Goal: Task Accomplishment & Management: Manage account settings

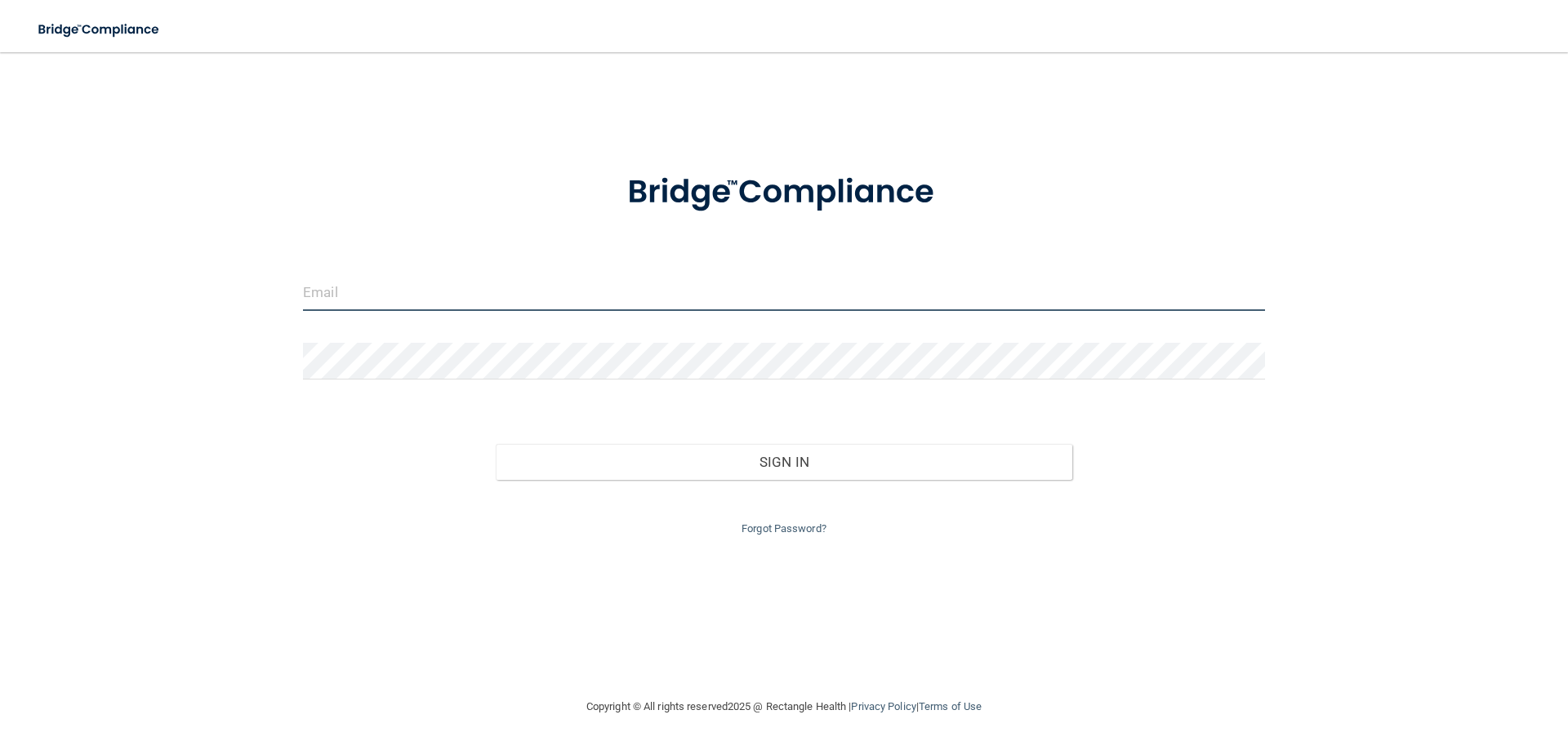
click at [337, 283] on input "email" at bounding box center [783, 293] width 961 height 37
type input "[EMAIL_ADDRESS][DOMAIN_NAME]"
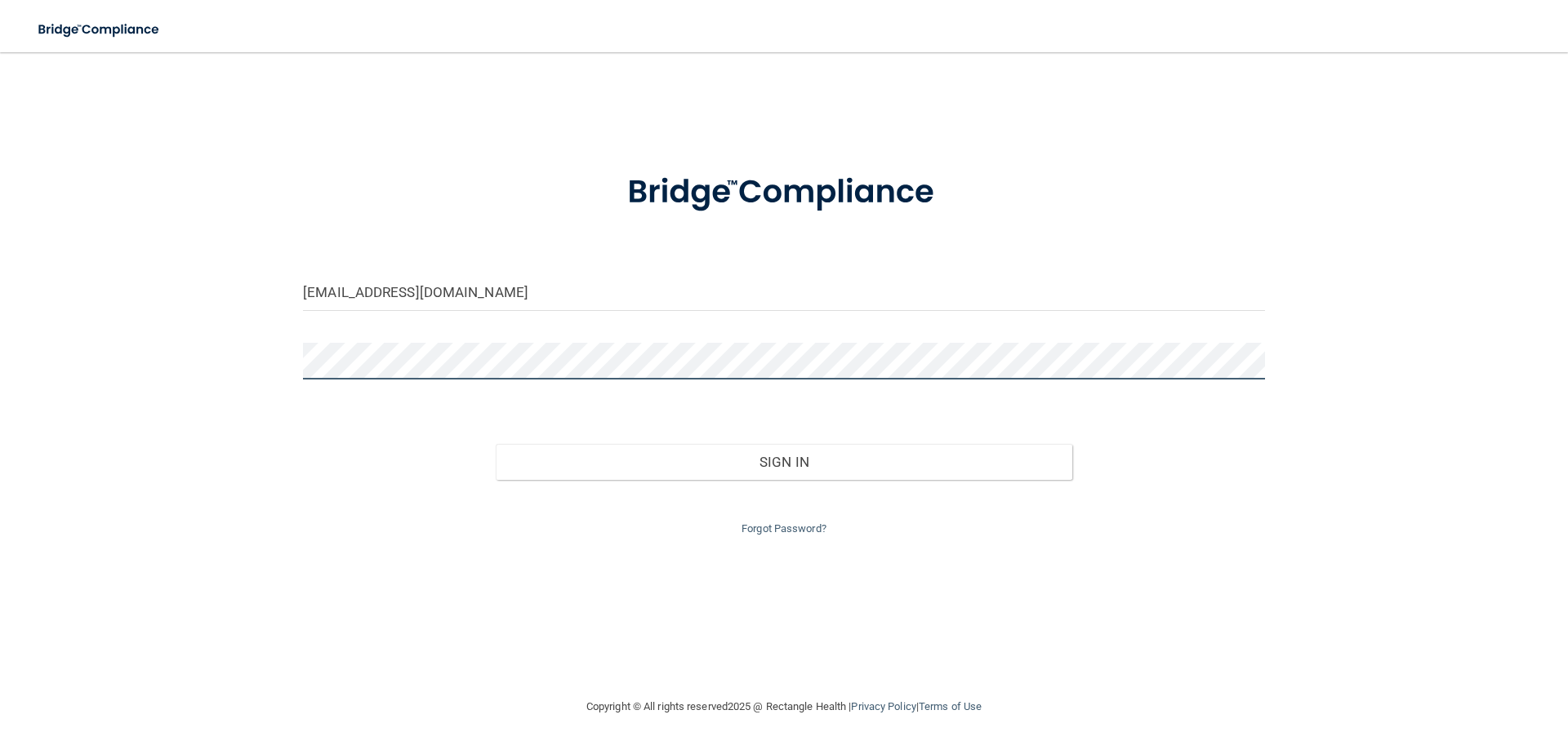
click at [496, 445] on button "Sign In" at bounding box center [784, 462] width 577 height 36
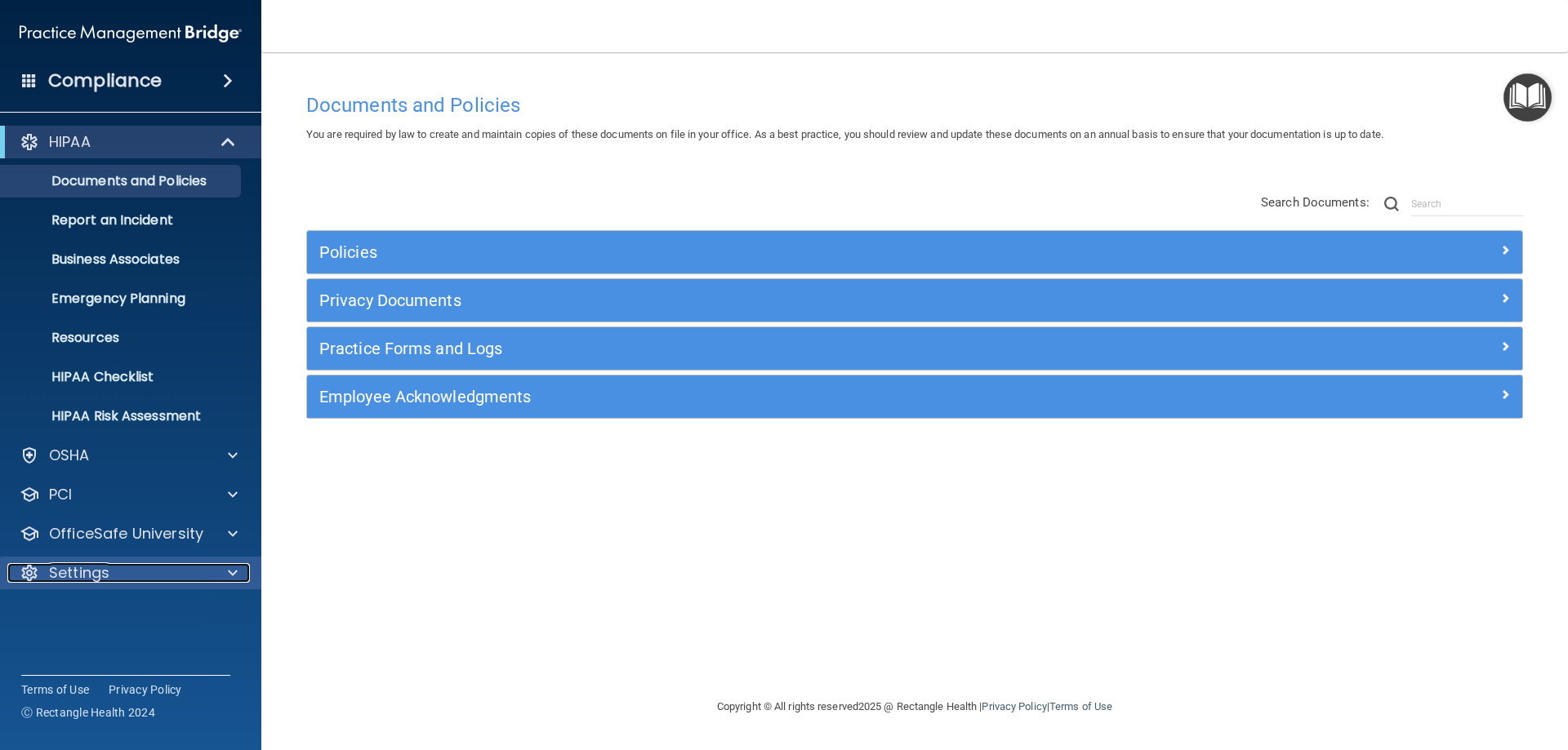
click at [203, 571] on div "Settings" at bounding box center [108, 573] width 202 height 19
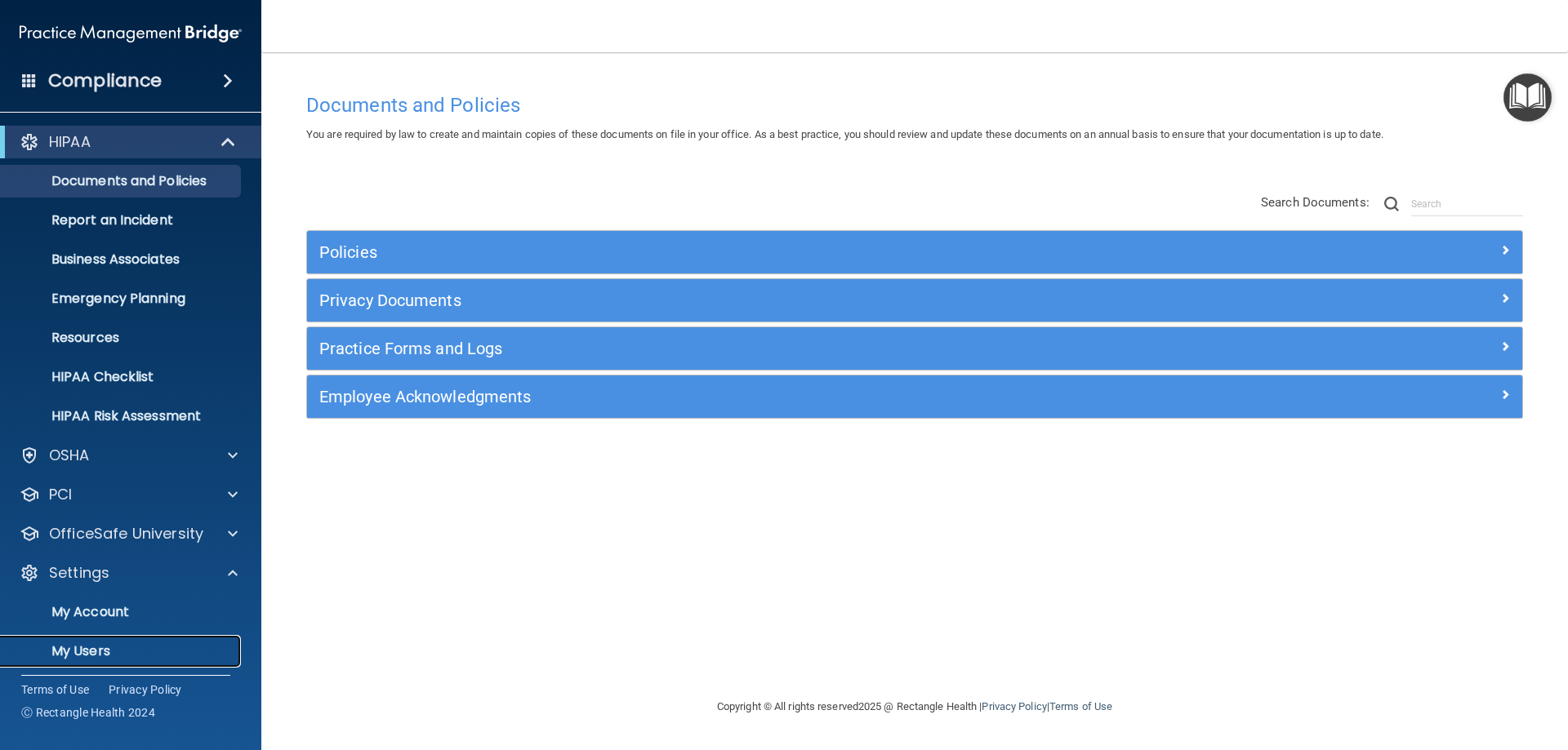
click at [116, 648] on p "My Users" at bounding box center [123, 651] width 223 height 16
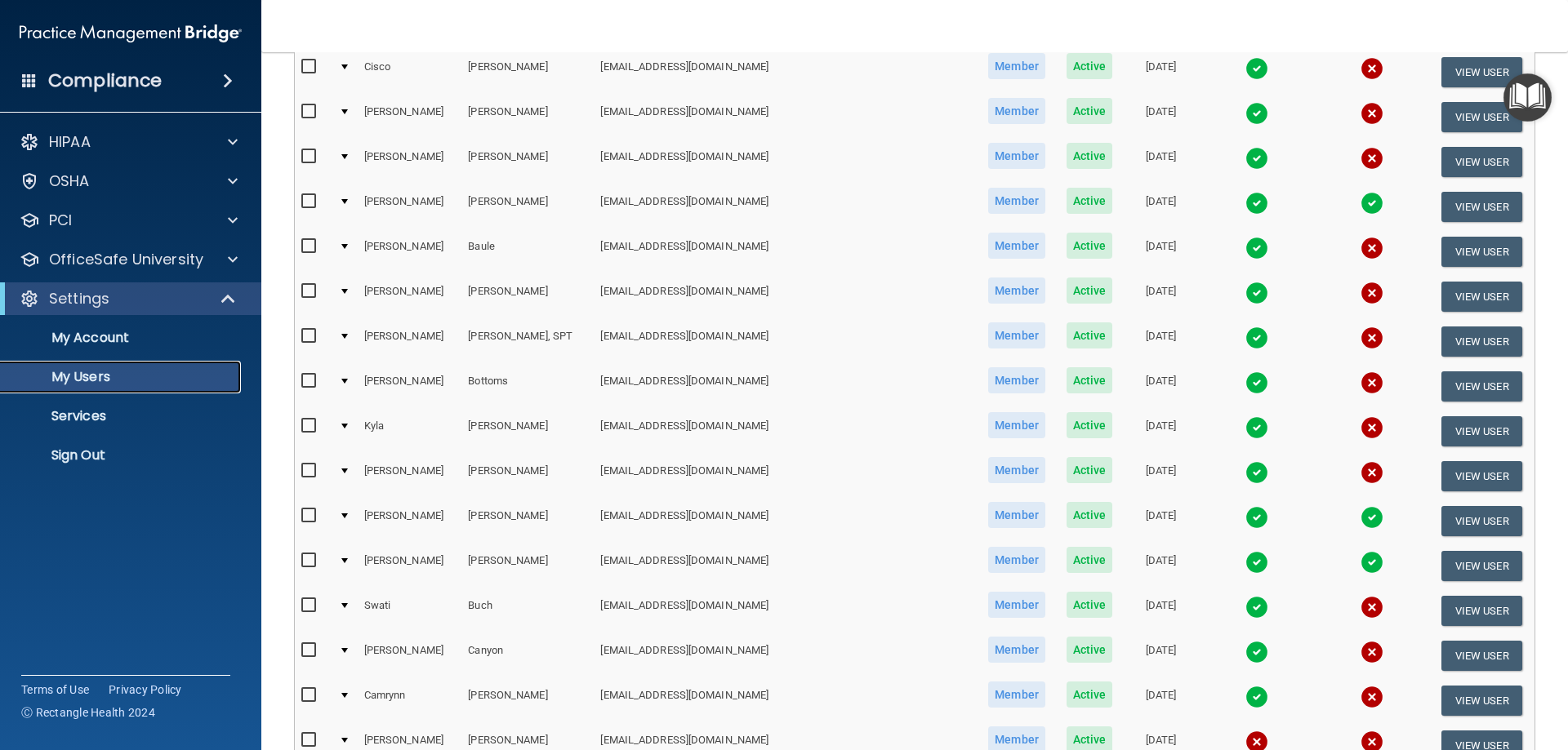
scroll to position [572, 0]
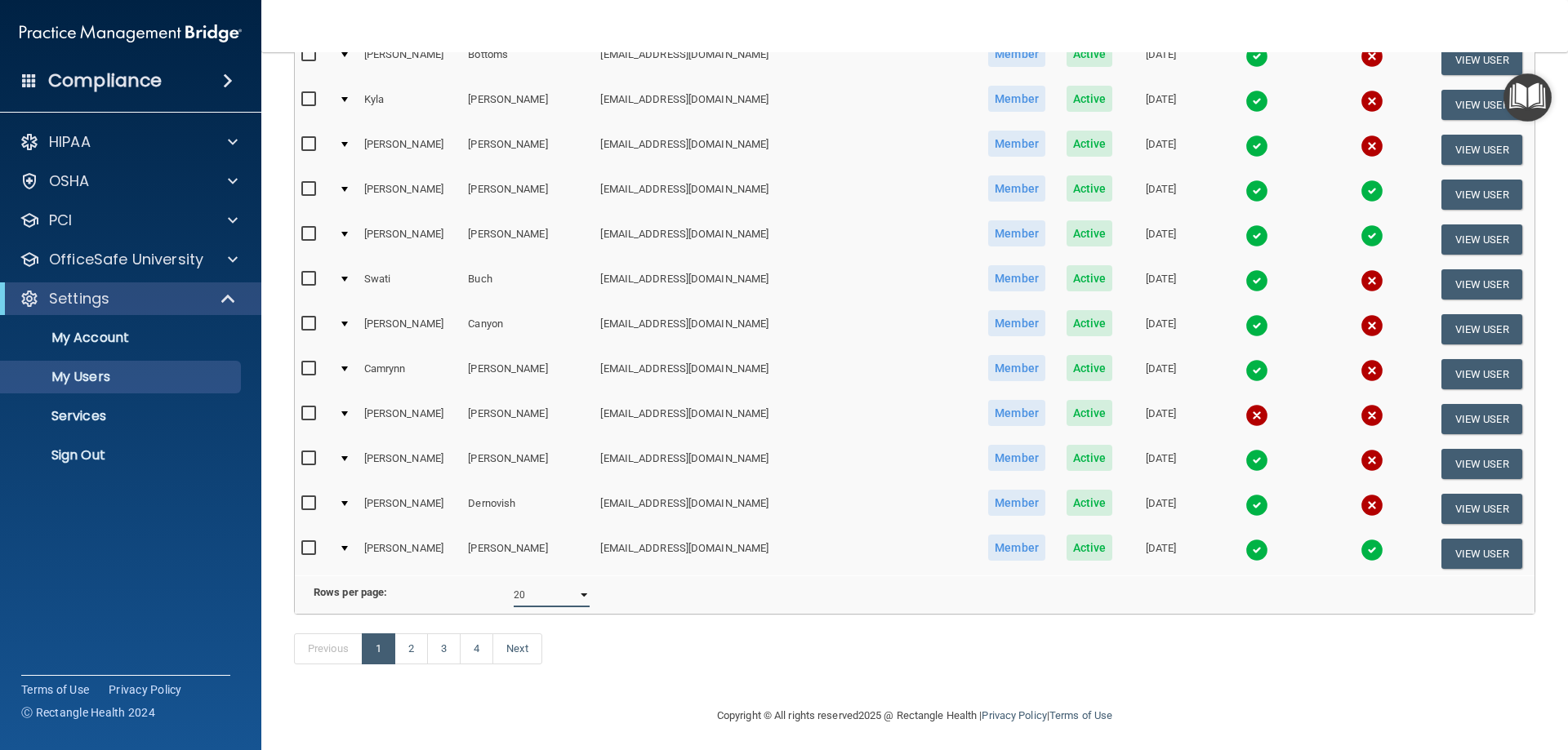
click at [581, 607] on select "10 20 30 40 all" at bounding box center [551, 595] width 76 height 25
select select "79"
click at [513, 595] on select "10 20 30 40 all" at bounding box center [551, 595] width 76 height 25
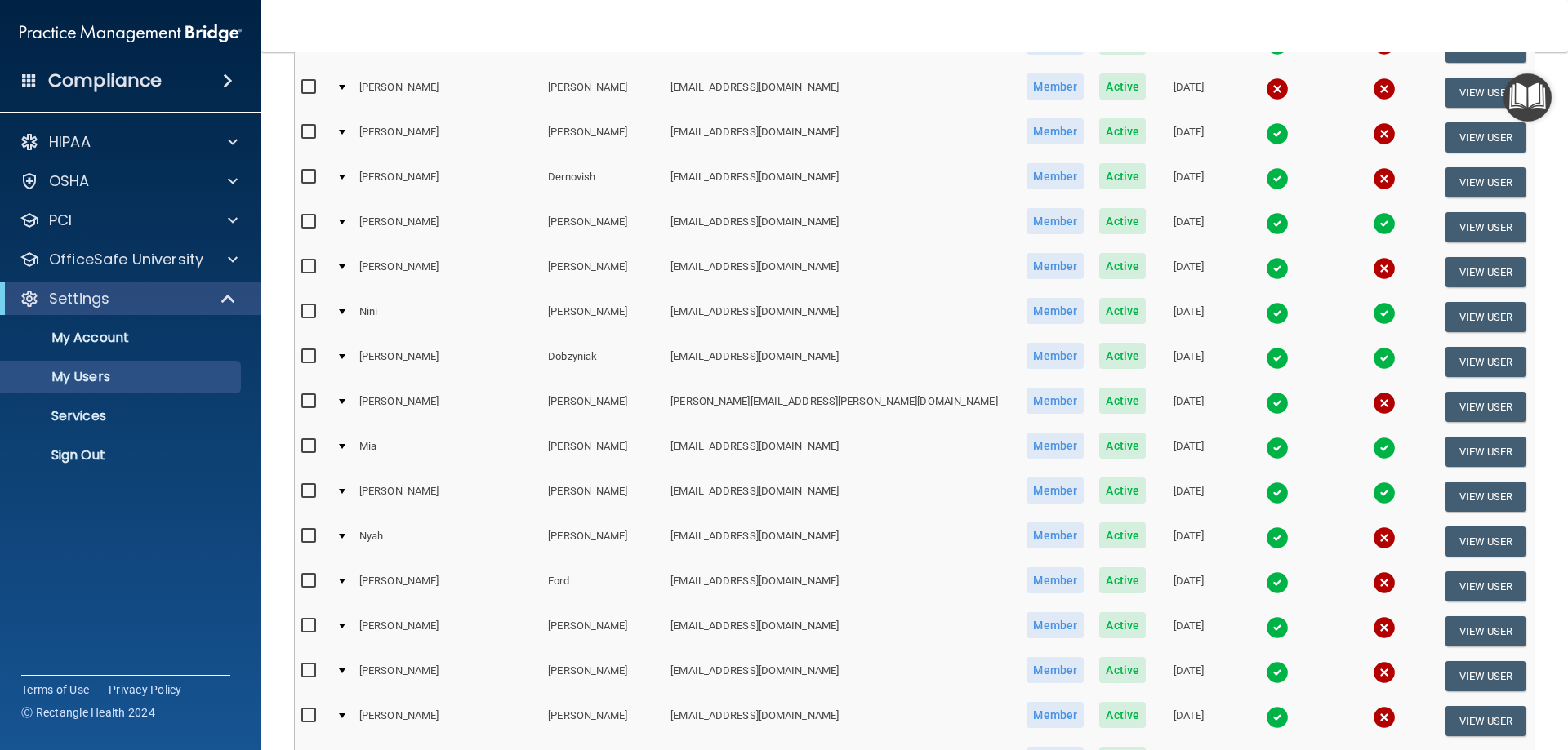
scroll to position [1143, 0]
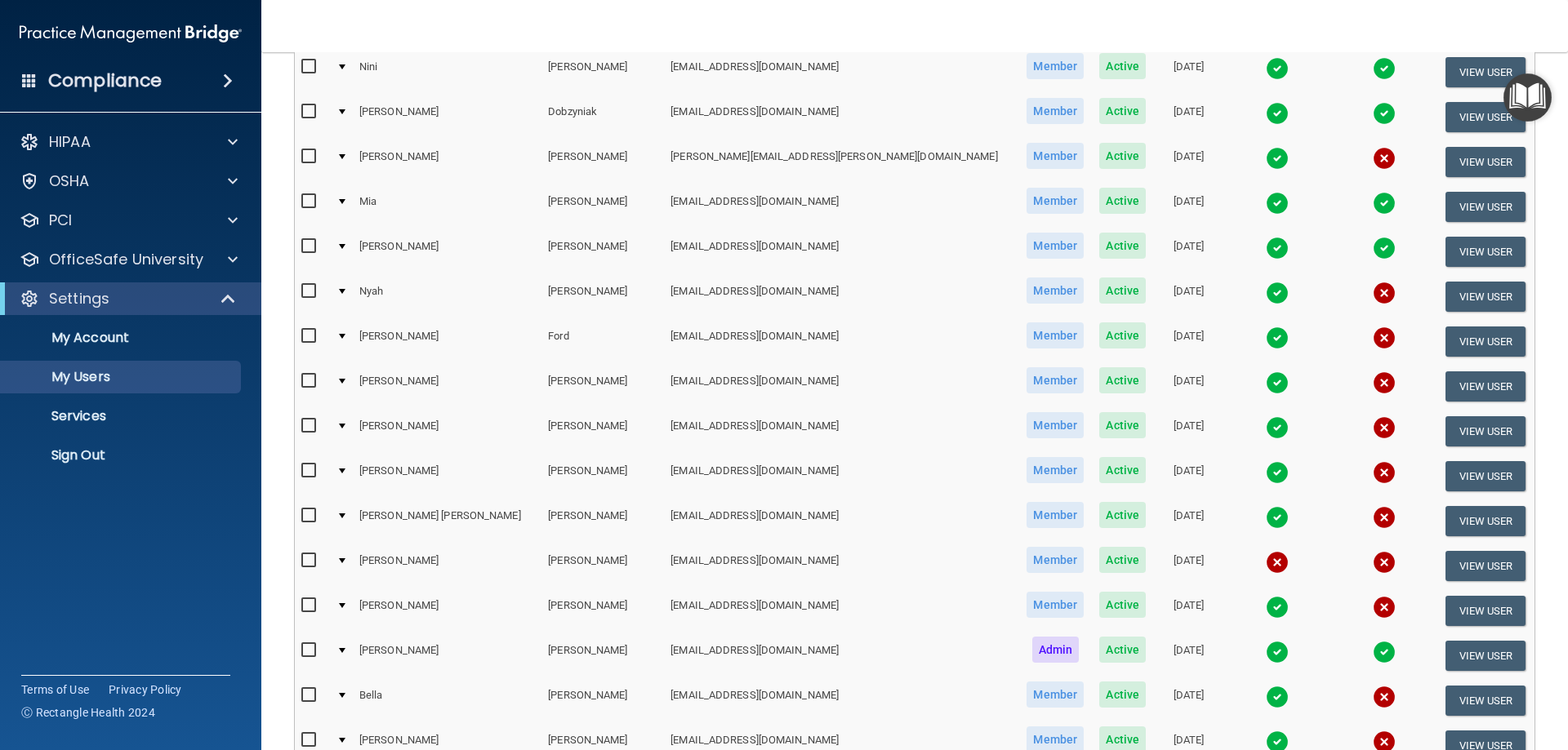
click at [308, 562] on input "checkbox" at bounding box center [310, 561] width 19 height 13
checkbox input "true"
click at [1447, 567] on button "View User" at bounding box center [1486, 565] width 81 height 30
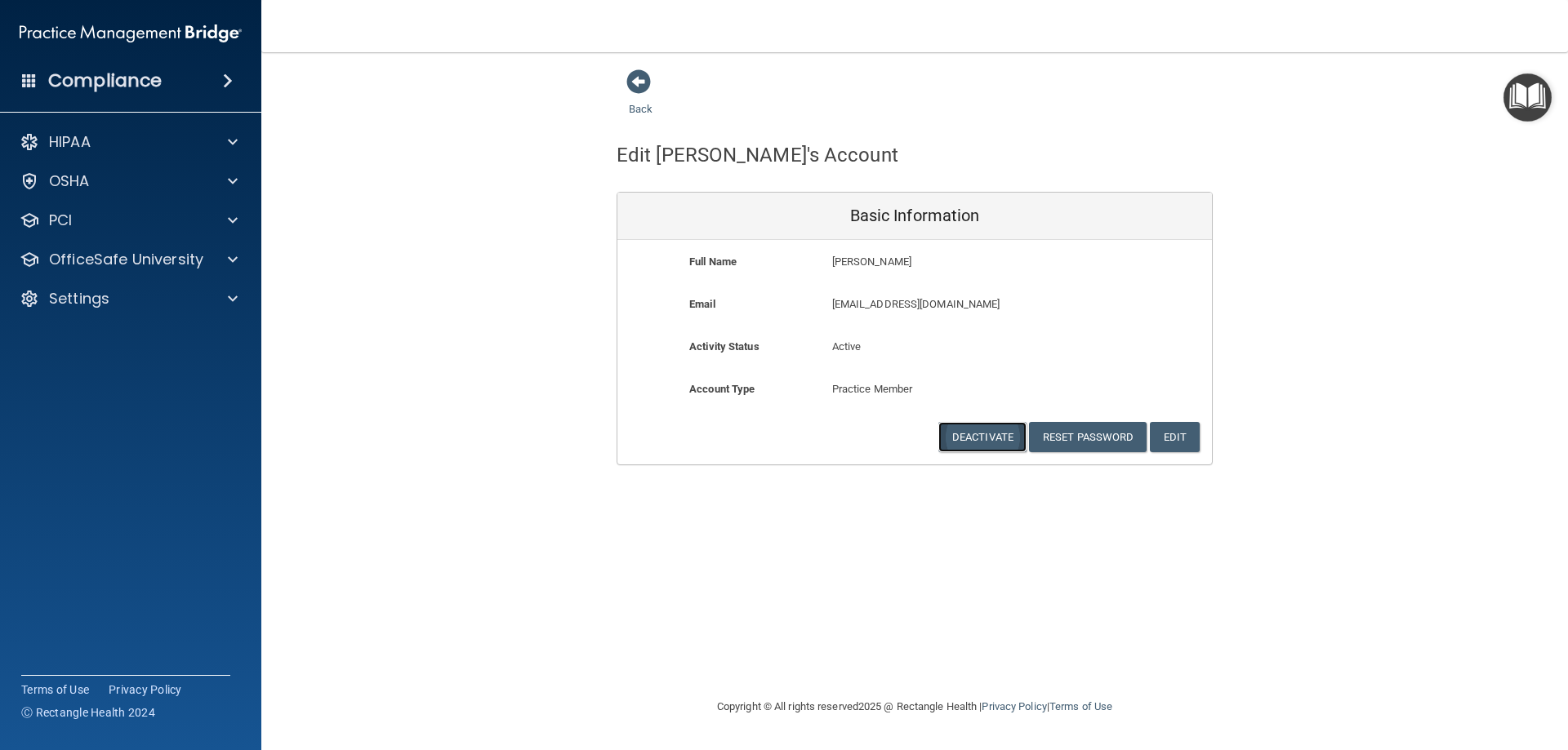
click at [961, 439] on button "Deactivate" at bounding box center [983, 436] width 88 height 30
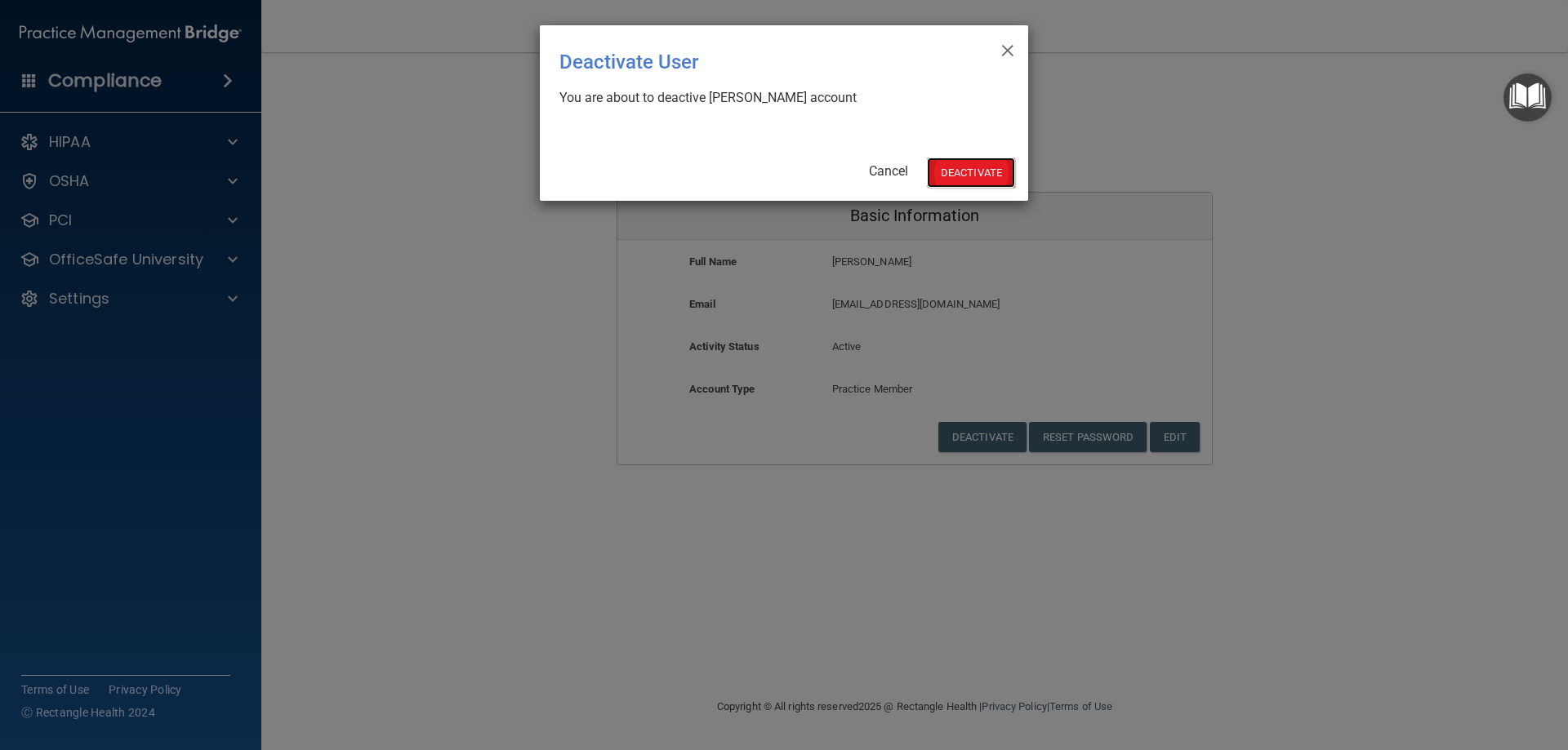
click at [977, 177] on button "Deactivate" at bounding box center [971, 172] width 88 height 30
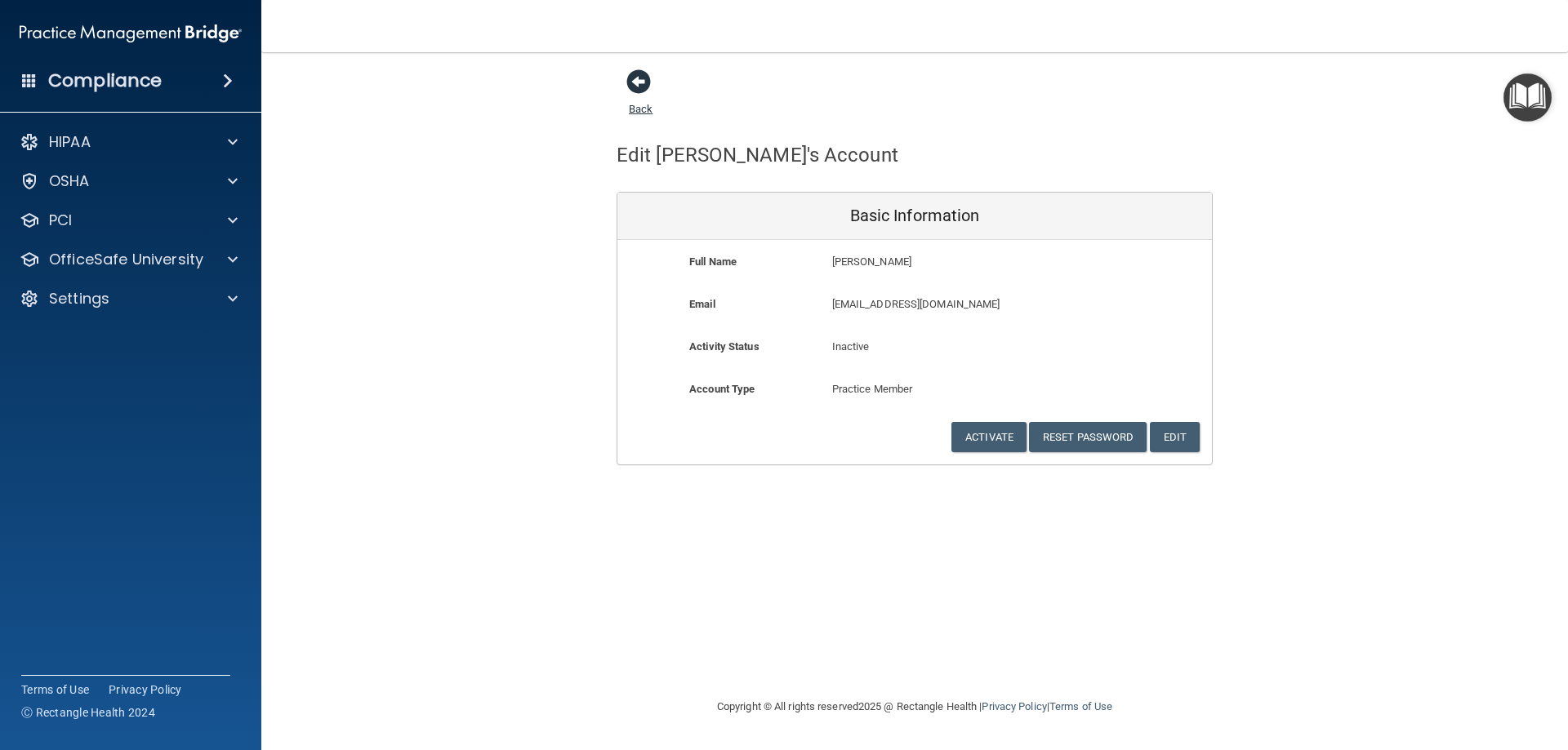
click at [643, 110] on link "Back" at bounding box center [640, 99] width 24 height 32
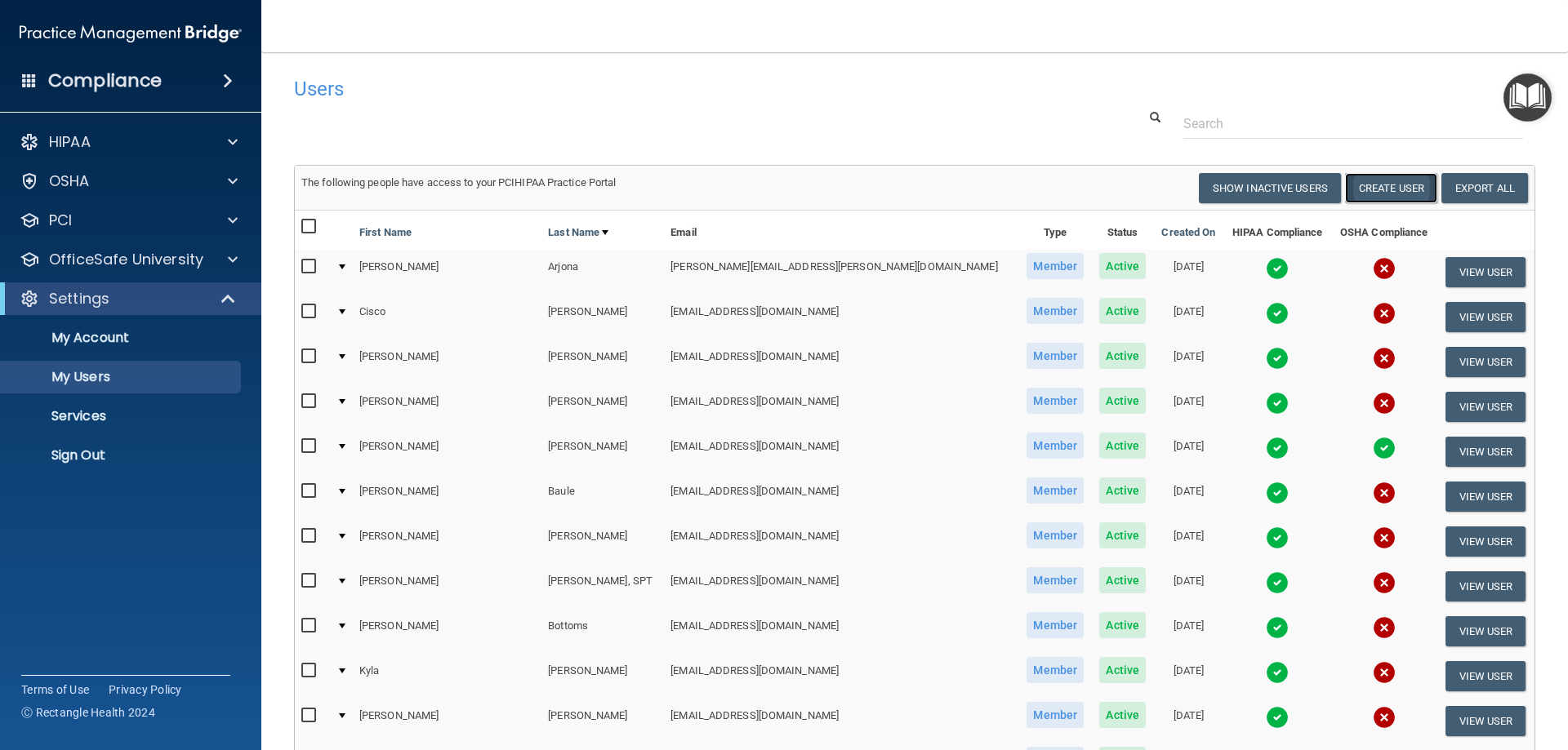
click at [1395, 188] on button "Create User" at bounding box center [1391, 188] width 92 height 30
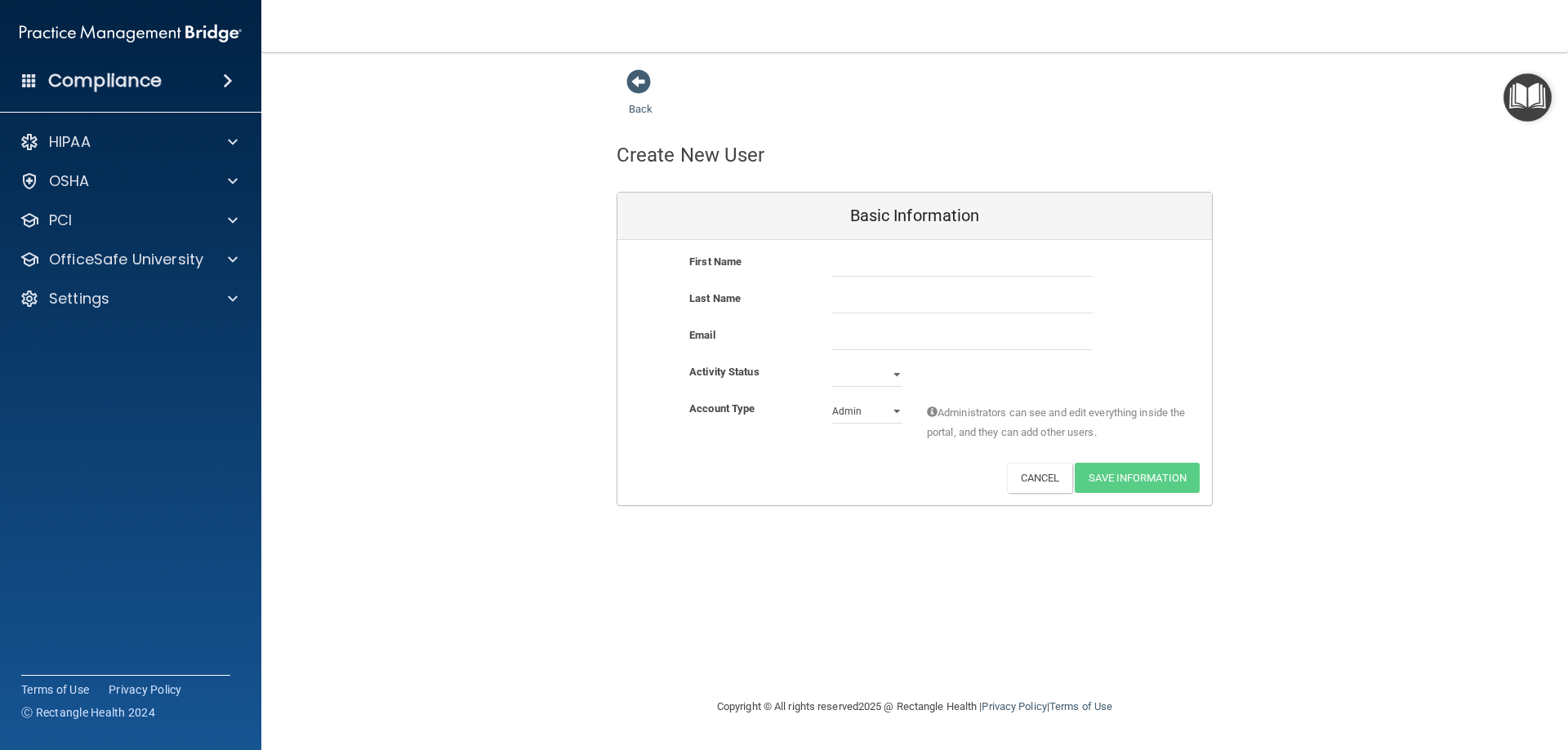
drag, startPoint x: 870, startPoint y: 338, endPoint x: 1370, endPoint y: 372, distance: 501.2
click at [1369, 374] on div "Back Create New User Basic Information First Name Last Name Email Activity Stat…" at bounding box center [914, 287] width 1241 height 437
click at [879, 256] on input "text" at bounding box center [962, 264] width 261 height 25
paste input "Lauren"
type input "Lauren"
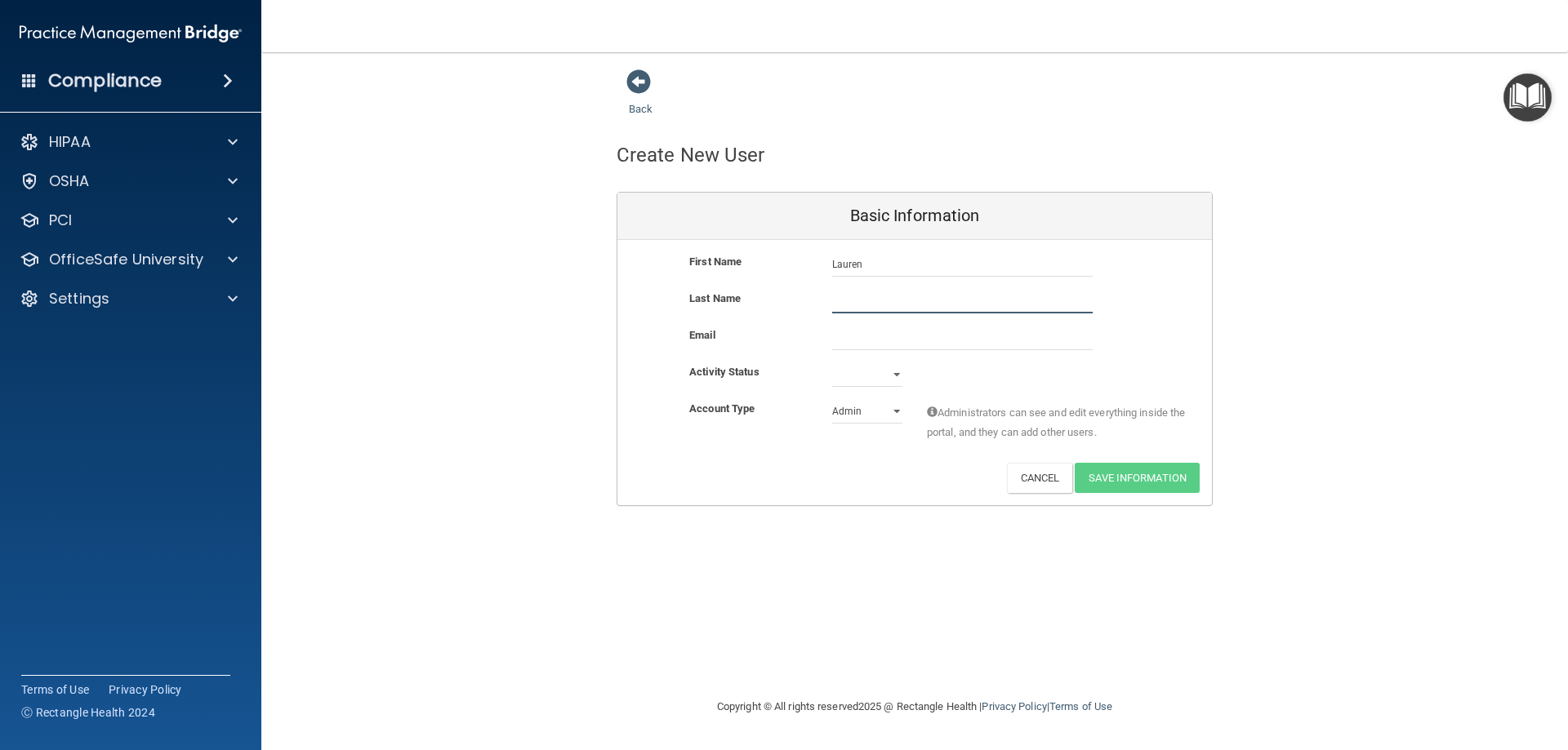
click at [863, 302] on input "text" at bounding box center [962, 301] width 261 height 25
paste input "[PERSON_NAME]"
type input "[PERSON_NAME]"
click at [850, 339] on input "email" at bounding box center [962, 338] width 261 height 25
paste input "[EMAIL_ADDRESS][DOMAIN_NAME]"
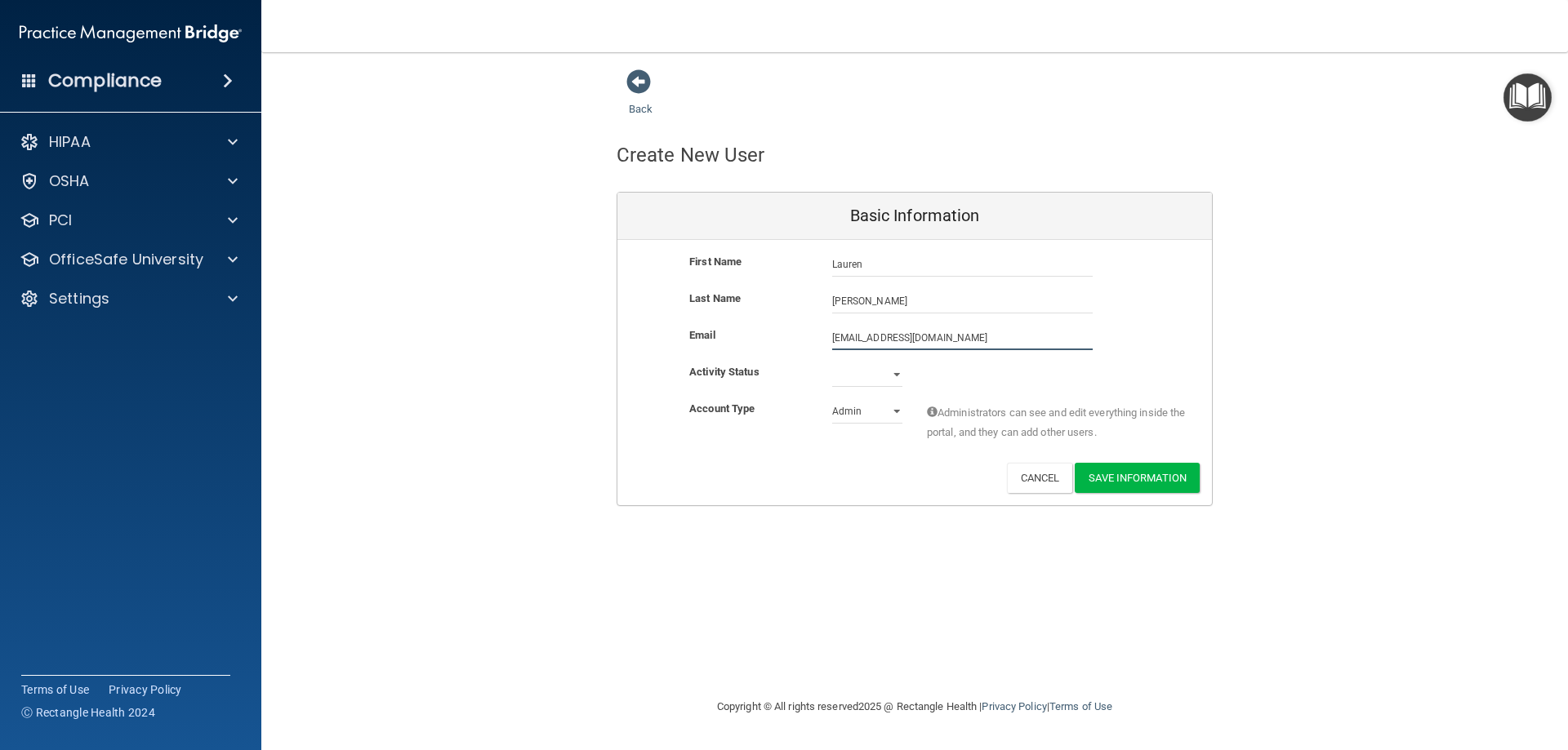
type input "[EMAIL_ADDRESS][DOMAIN_NAME]"
click at [897, 370] on select "Active Inactive" at bounding box center [867, 374] width 70 height 25
select select "active"
click at [832, 362] on select "Active Inactive" at bounding box center [867, 374] width 70 height 25
click at [894, 412] on select "Admin Member" at bounding box center [867, 411] width 70 height 25
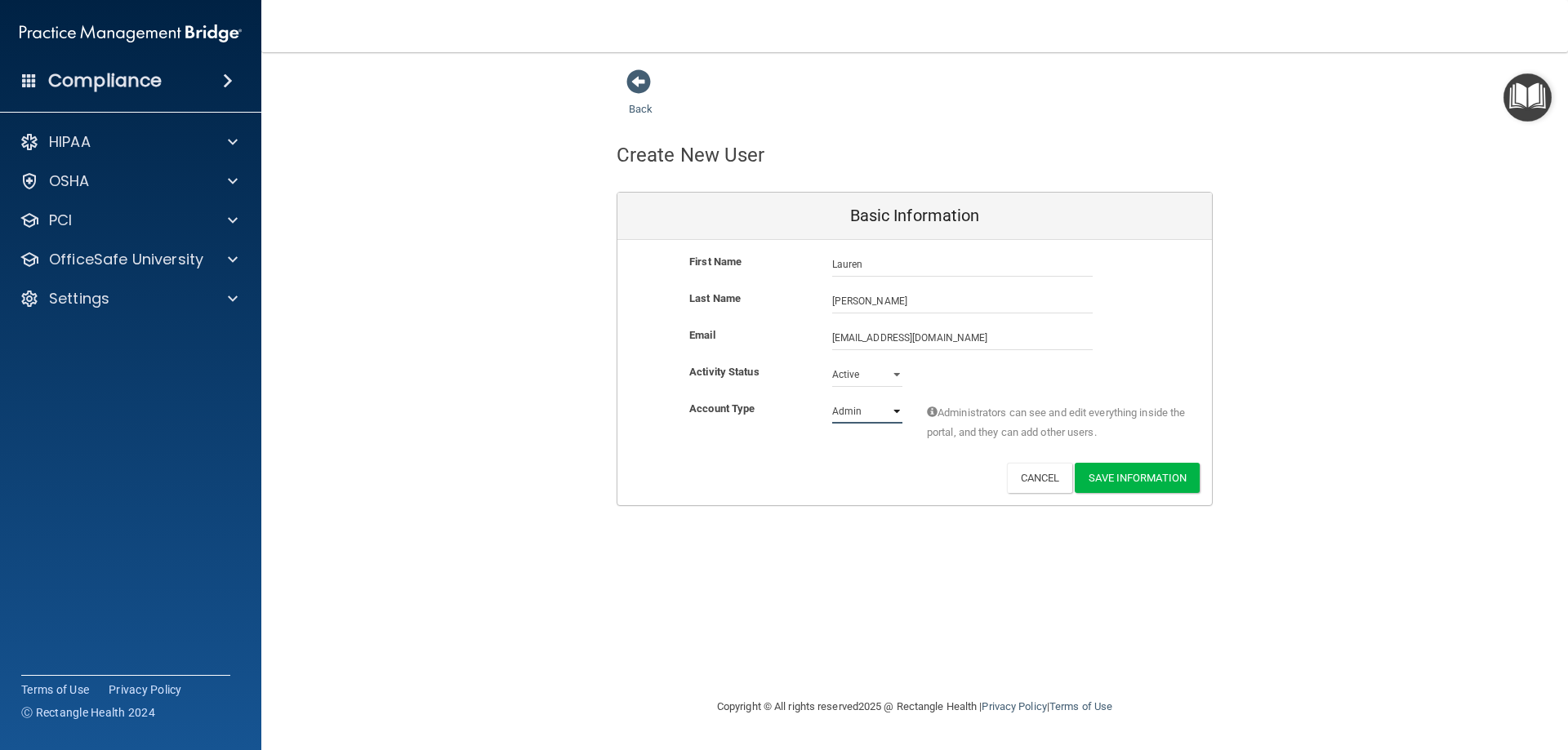
select select "practice_member"
click at [832, 399] on select "Admin Member" at bounding box center [867, 411] width 70 height 25
click at [1143, 474] on button "Save Information" at bounding box center [1137, 477] width 125 height 30
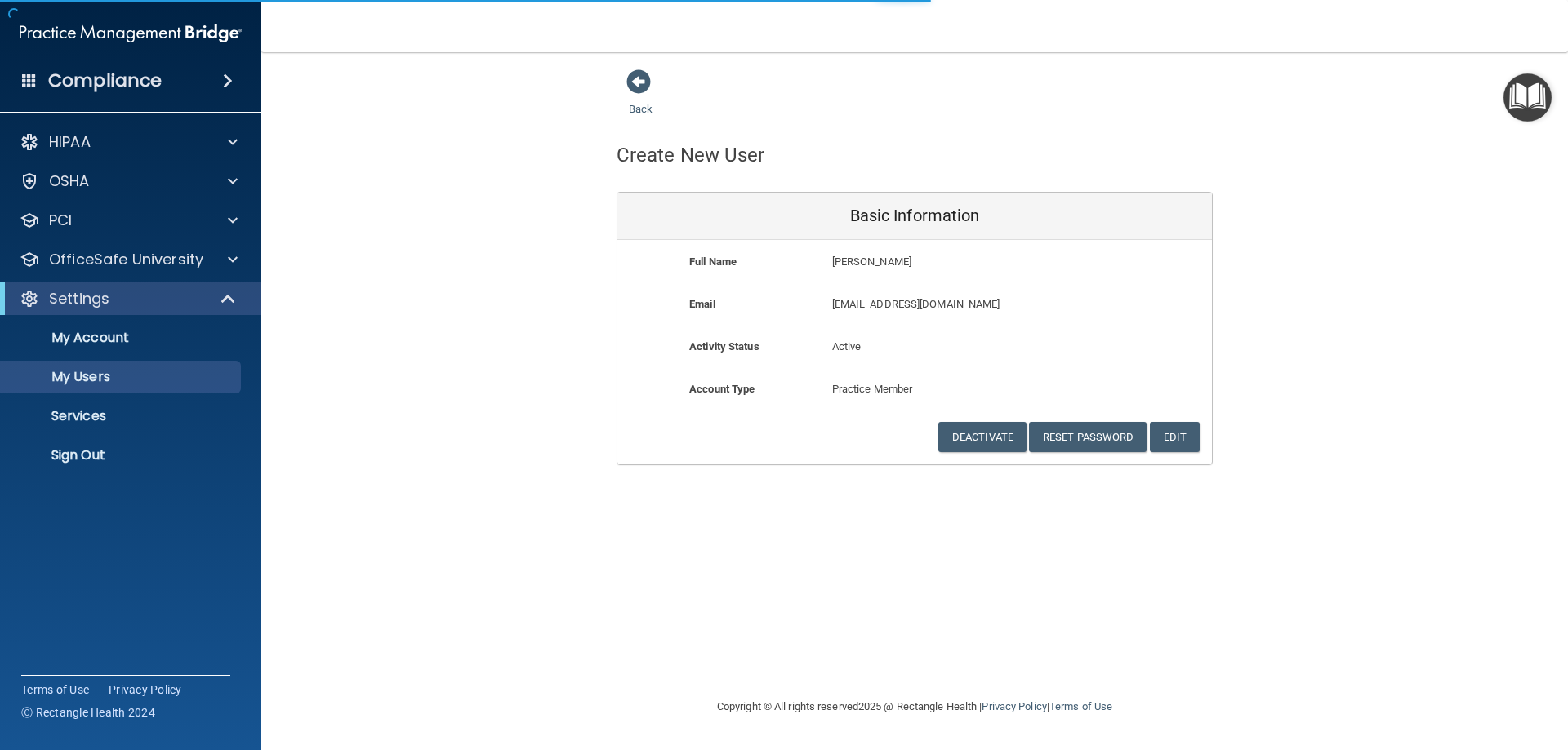
select select "20"
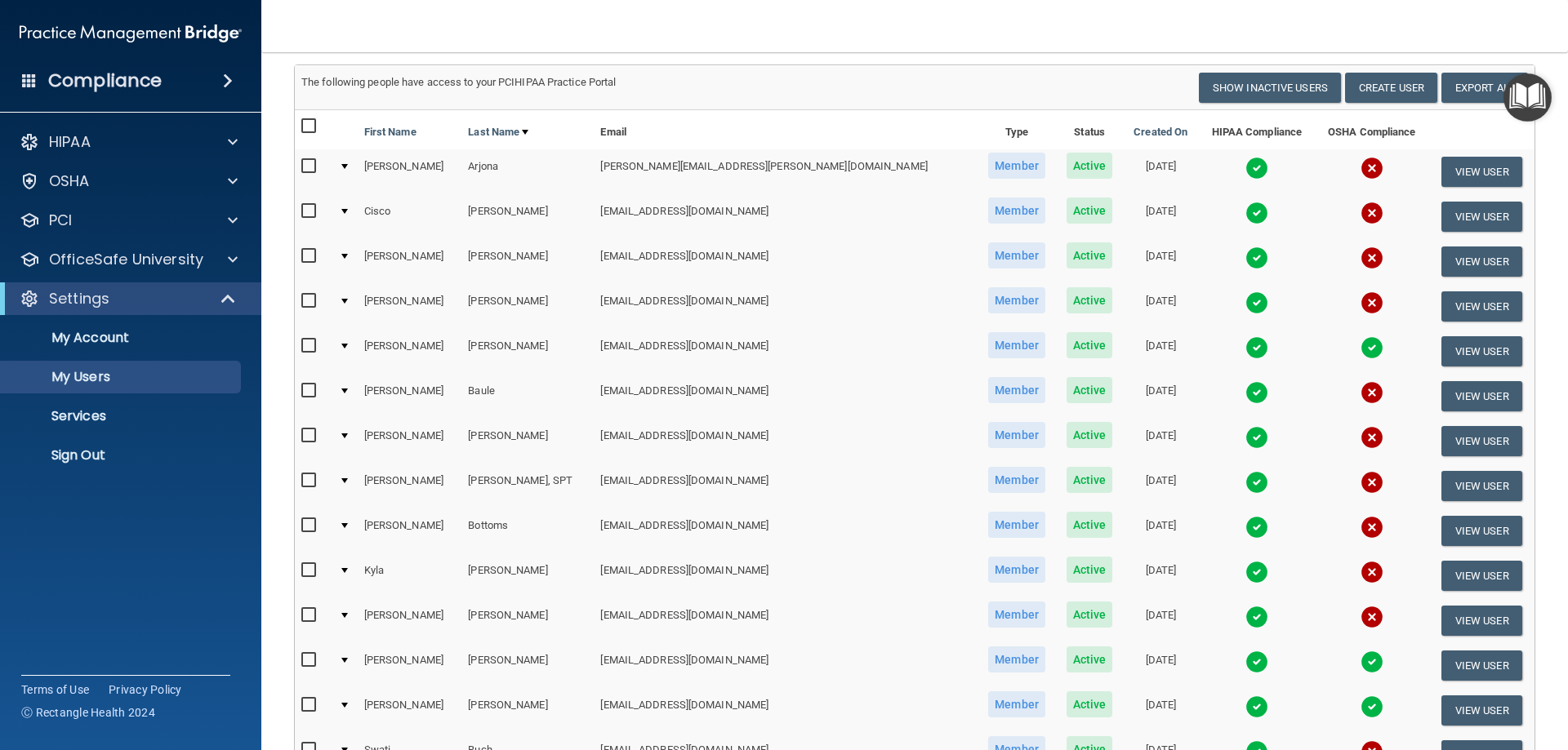
scroll to position [327, 0]
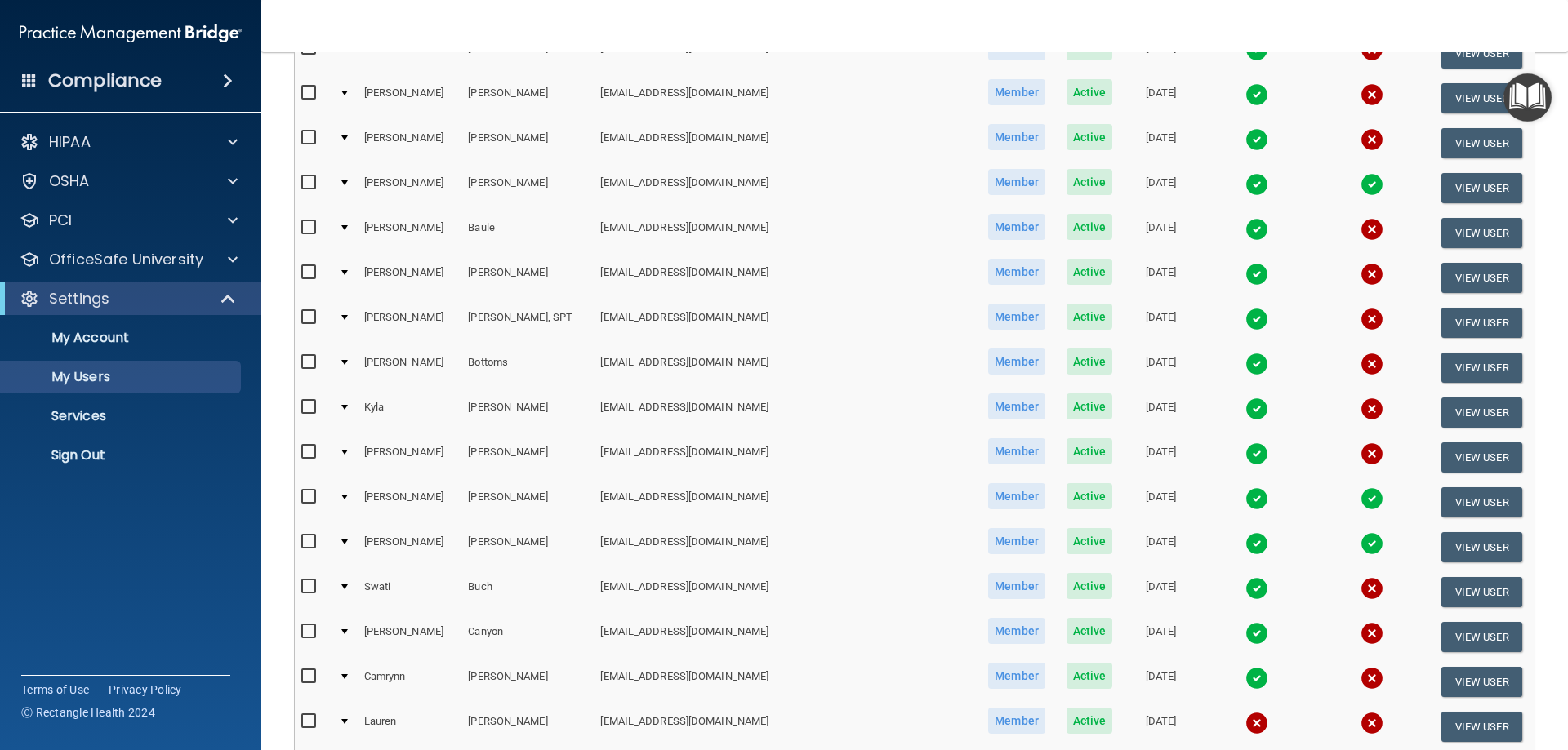
click at [308, 721] on input "checkbox" at bounding box center [310, 722] width 19 height 13
checkbox input "true"
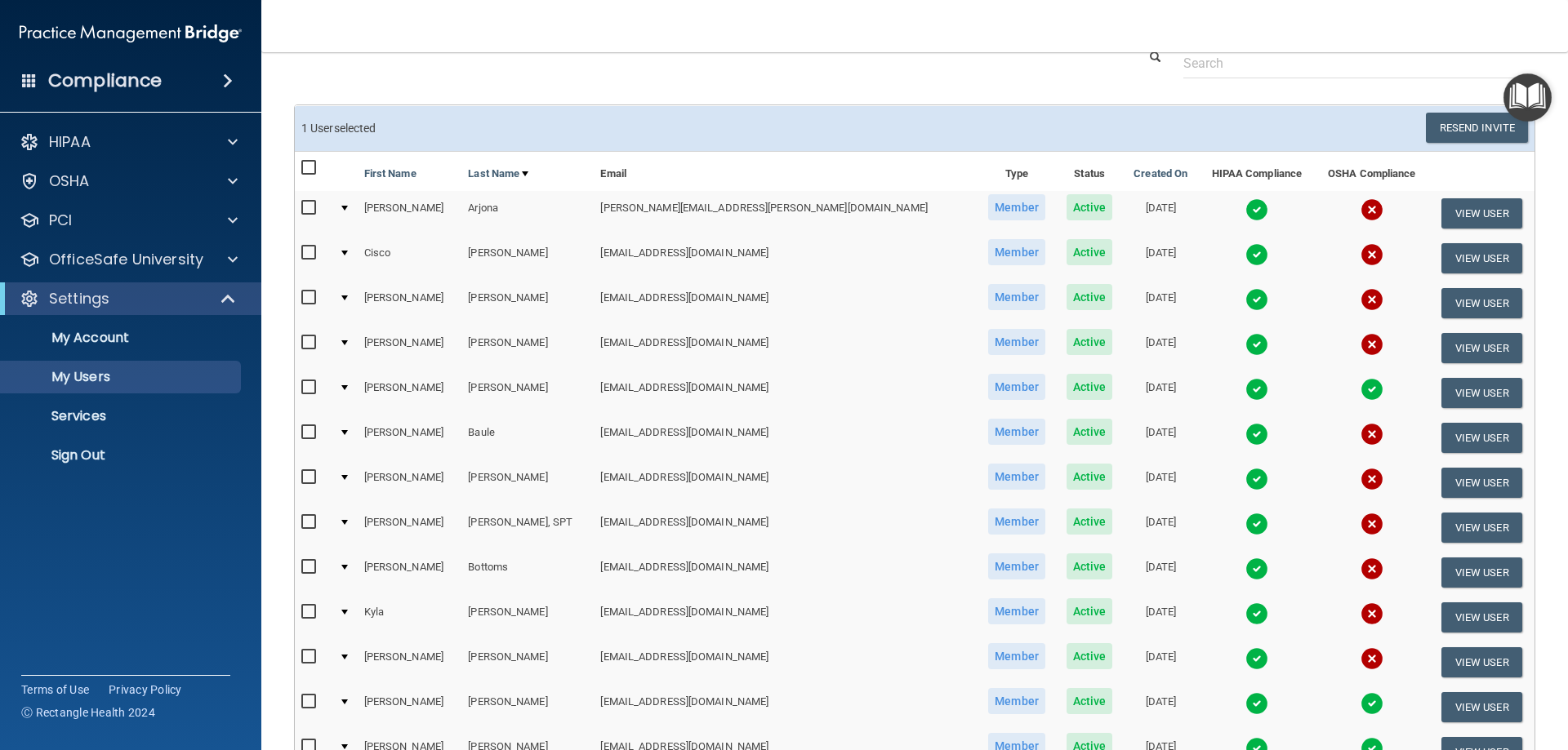
scroll to position [0, 0]
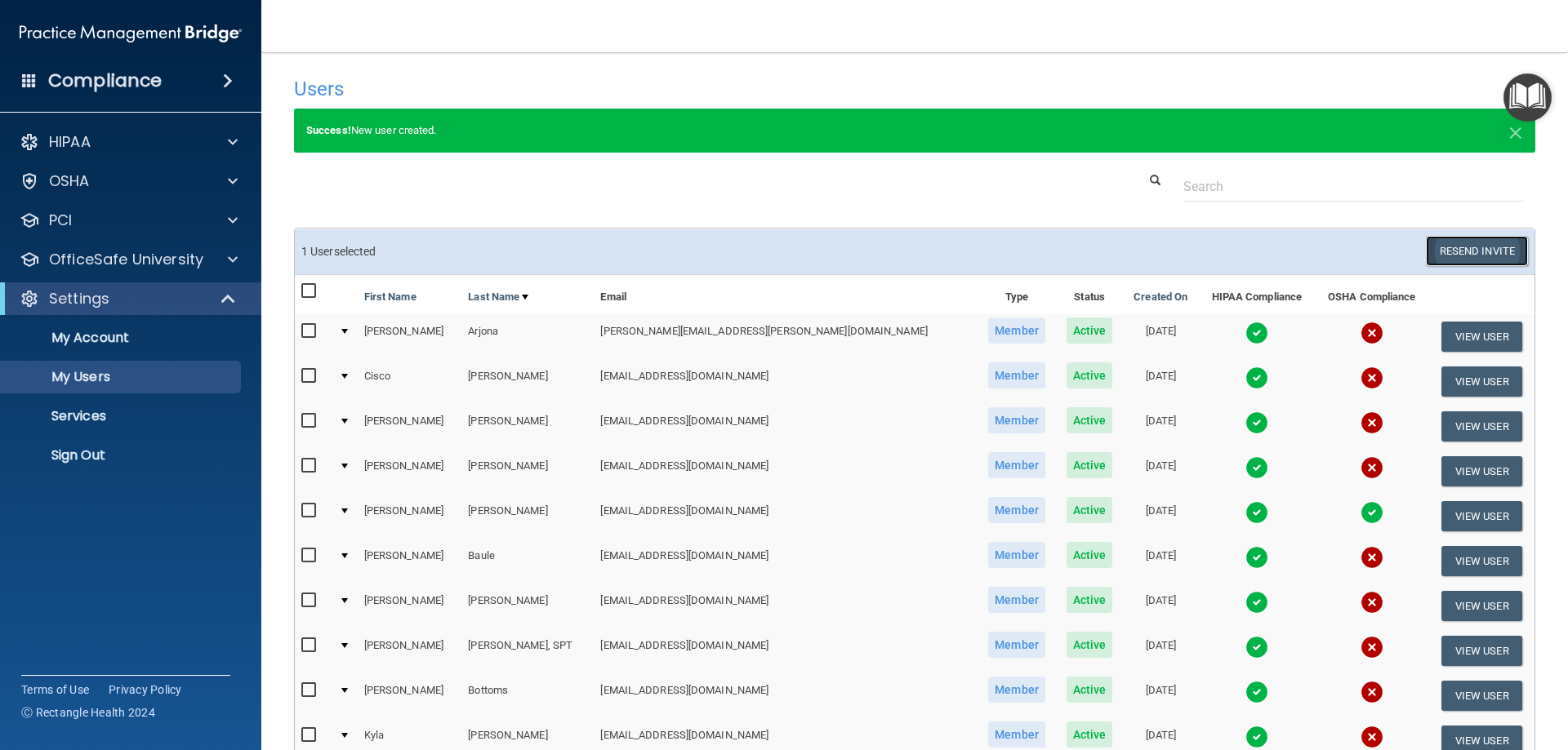
click at [1460, 245] on button "Resend Invite" at bounding box center [1477, 251] width 102 height 30
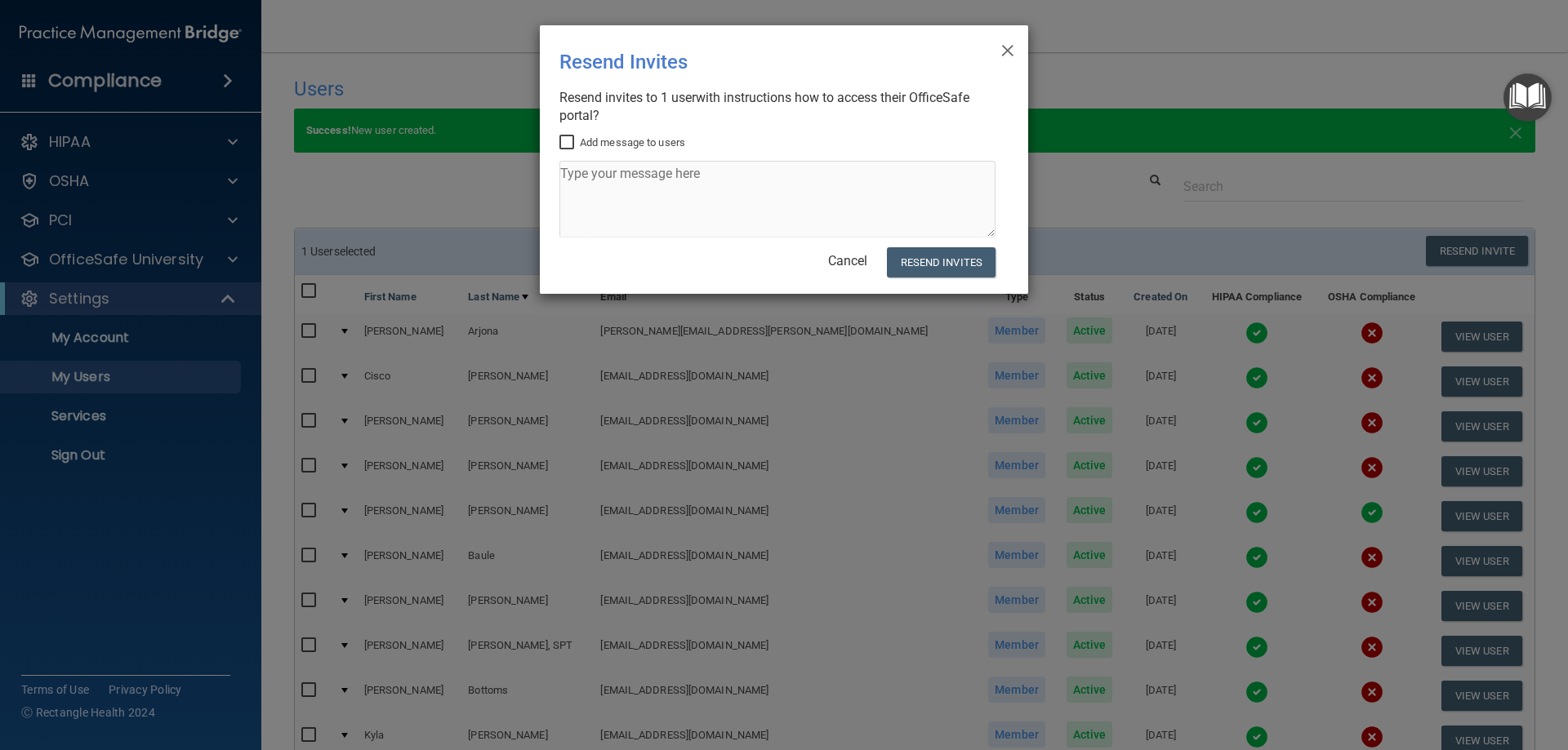
click at [564, 140] on input "Add message to users" at bounding box center [568, 143] width 19 height 13
checkbox input "true"
click at [588, 179] on textarea at bounding box center [777, 199] width 436 height 77
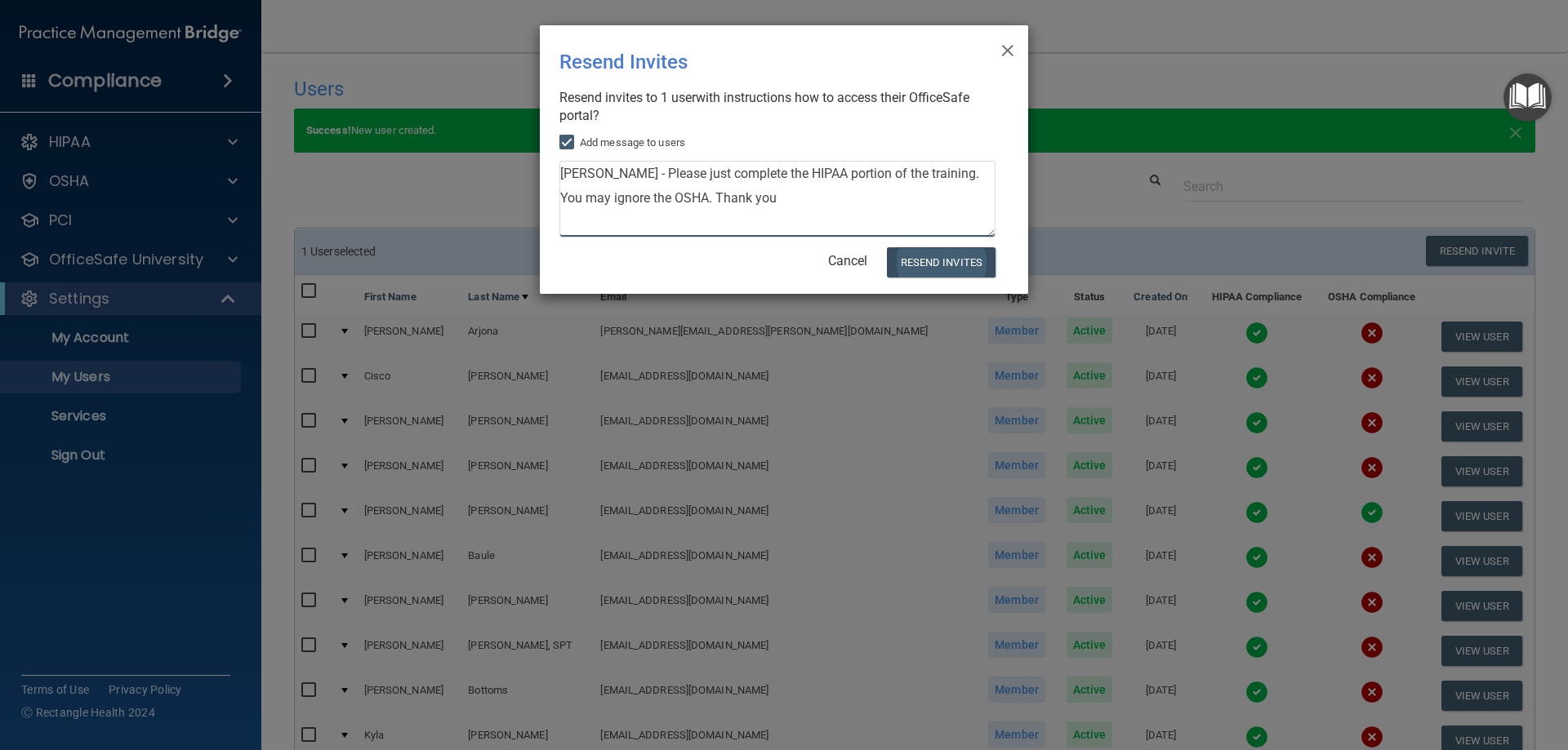
type textarea "[PERSON_NAME] - Please just complete the HIPAA portion of the training. You may…"
click at [944, 265] on button "Resend Invites" at bounding box center [940, 262] width 109 height 30
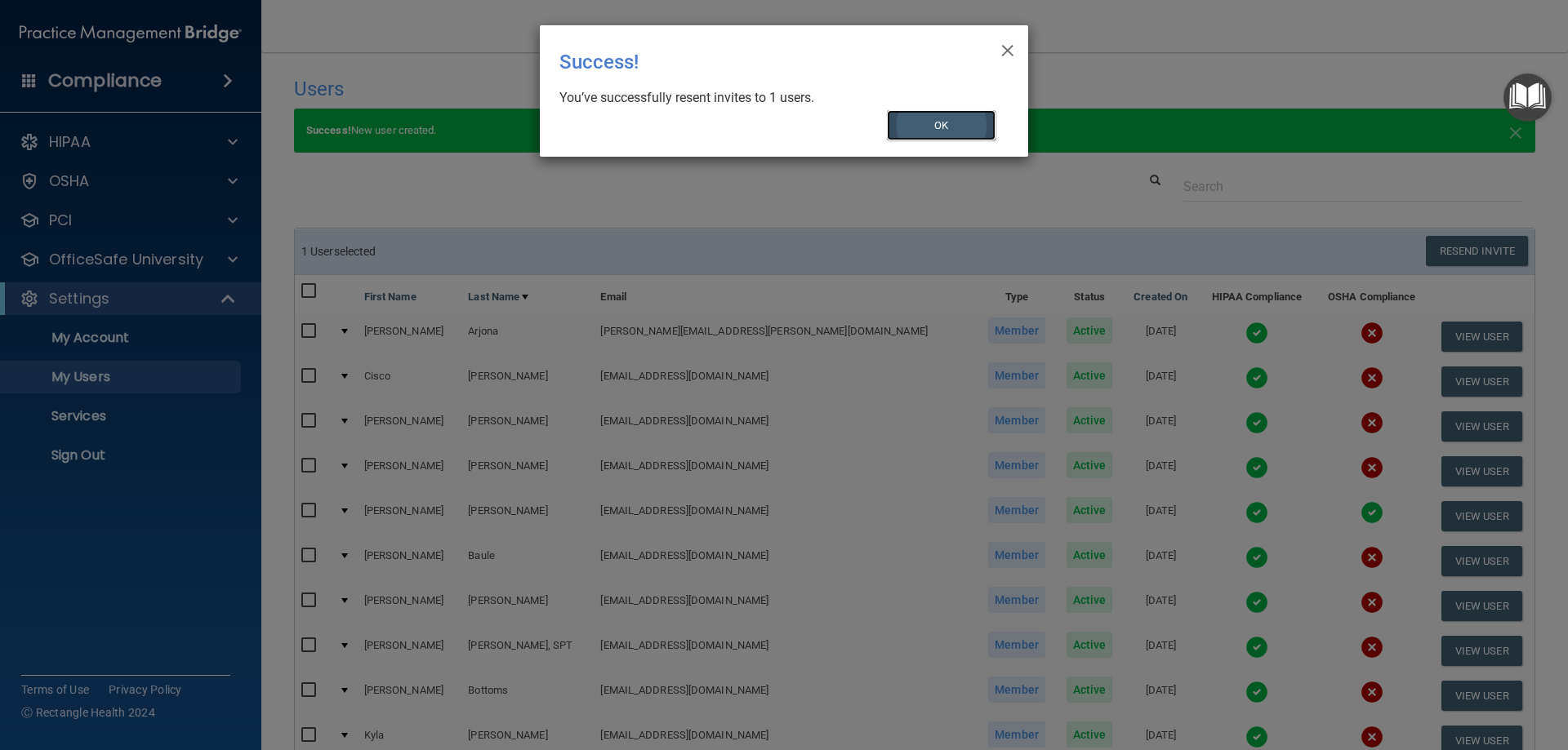
click at [940, 125] on button "OK" at bounding box center [941, 124] width 110 height 30
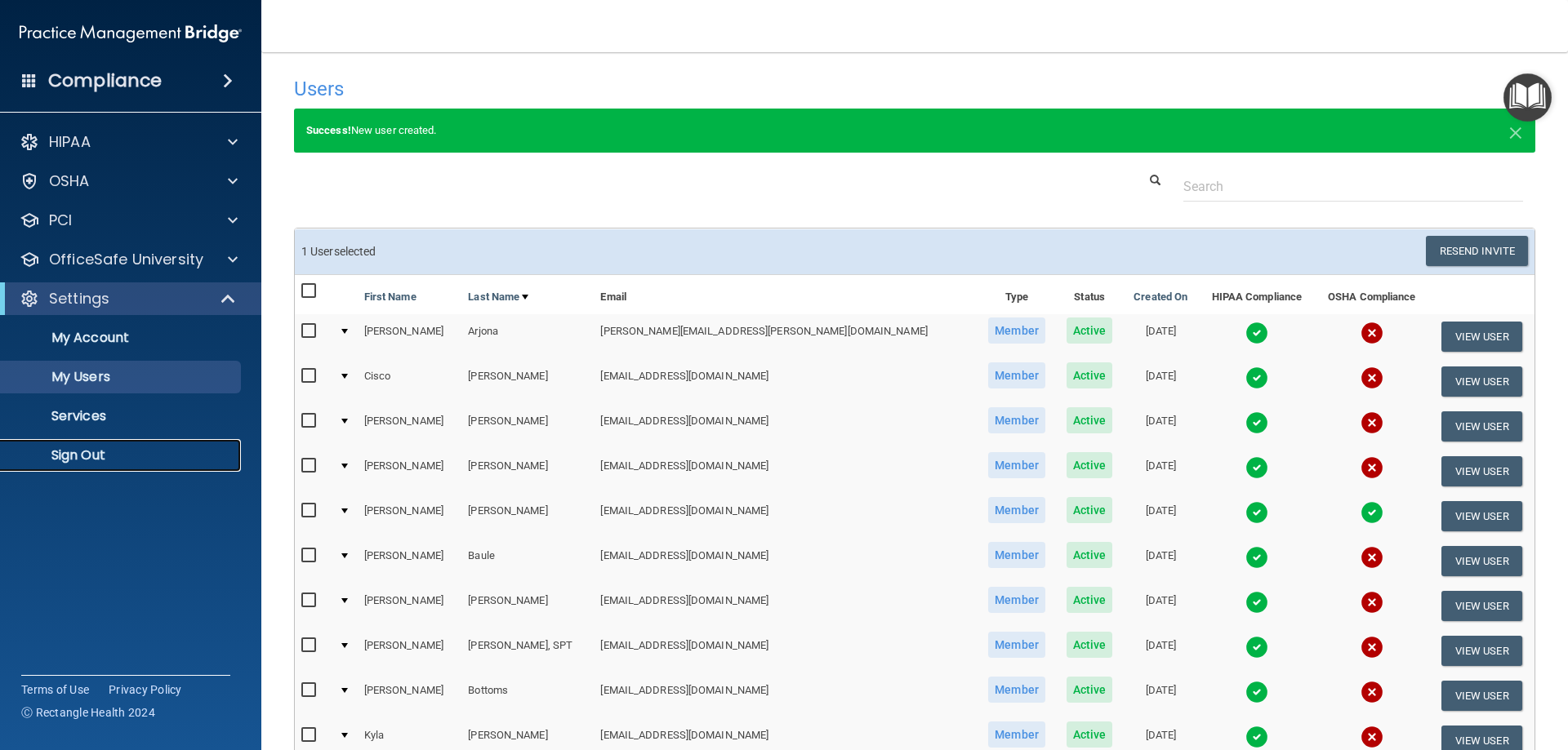
click at [61, 456] on p "Sign Out" at bounding box center [123, 455] width 223 height 16
